Goal: Find specific page/section: Find specific page/section

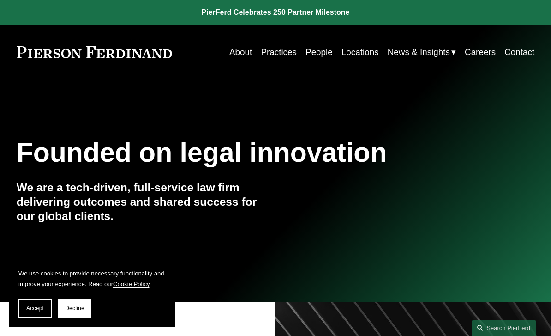
click at [364, 51] on link "Locations" at bounding box center [360, 52] width 37 height 18
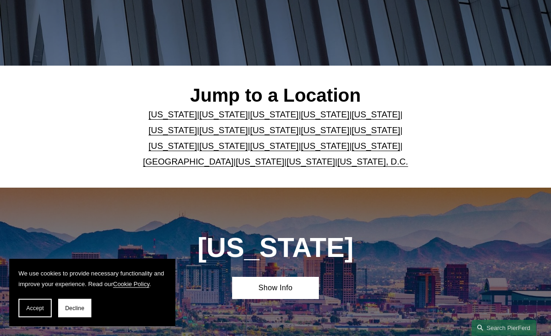
scroll to position [161, 0]
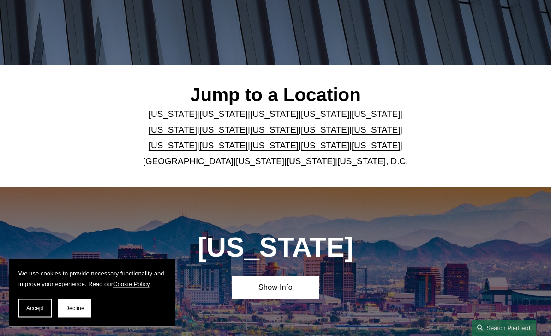
click at [250, 146] on link "[US_STATE]" at bounding box center [274, 146] width 48 height 10
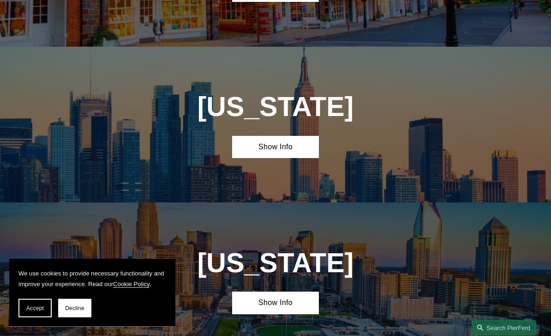
scroll to position [2246, 0]
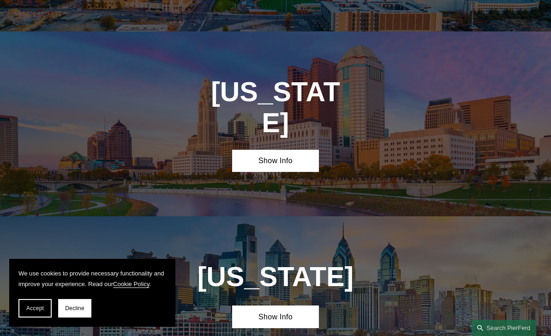
click at [296, 150] on link "Show Info" at bounding box center [275, 161] width 86 height 22
